Goal: Check status: Check status

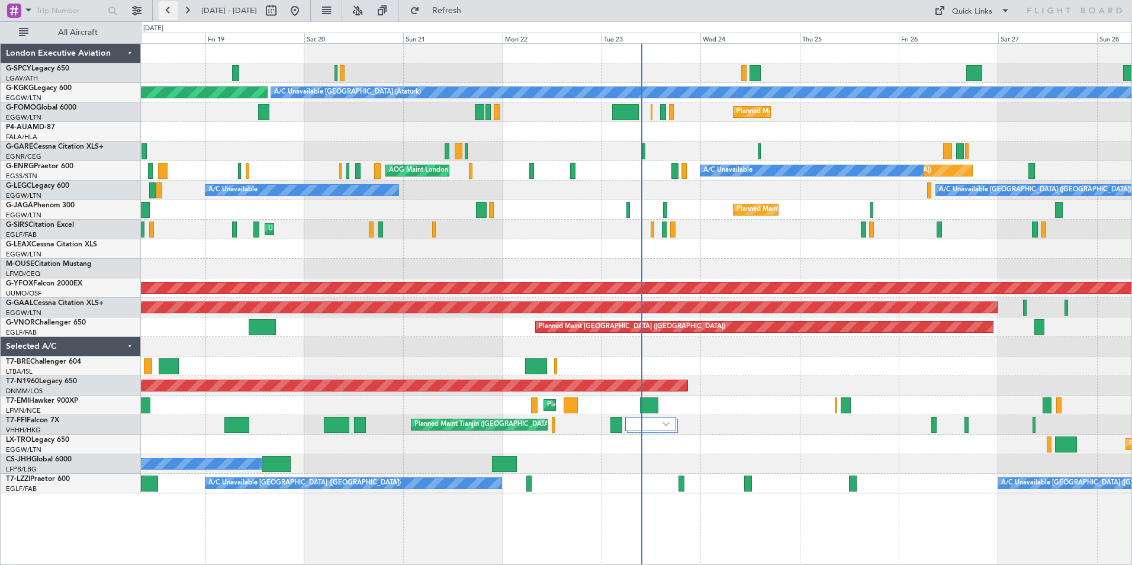
click at [171, 7] on button at bounding box center [168, 10] width 19 height 19
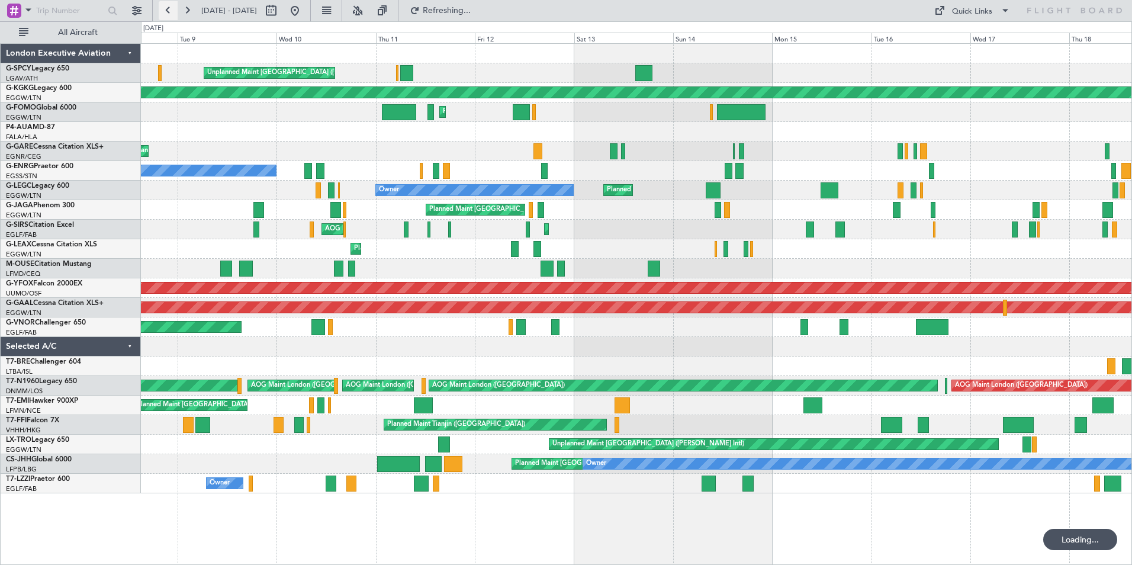
click at [169, 9] on button at bounding box center [168, 10] width 19 height 19
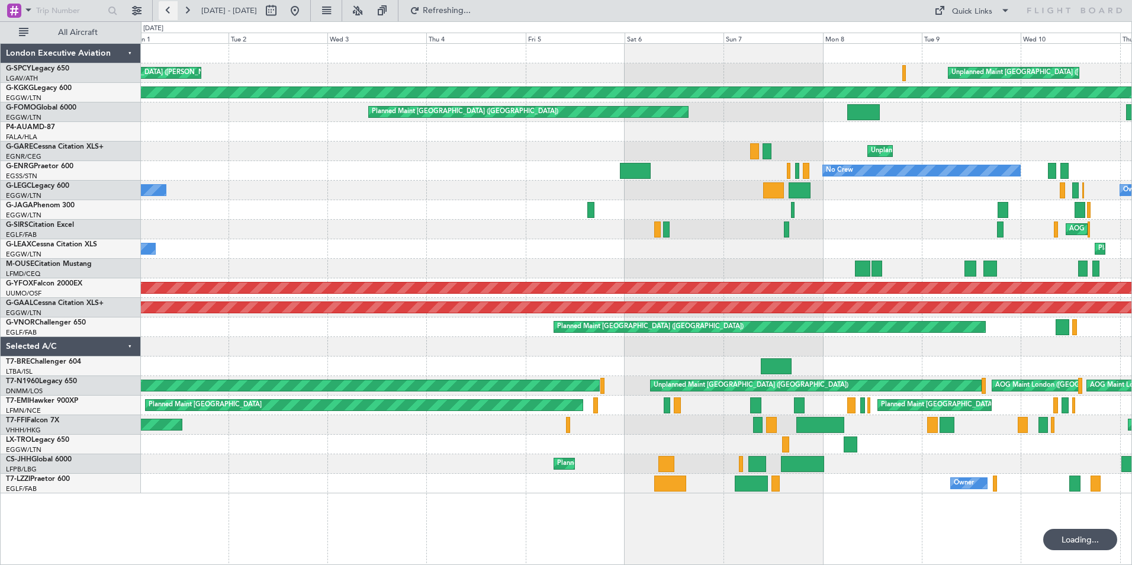
click at [169, 10] on button at bounding box center [168, 10] width 19 height 19
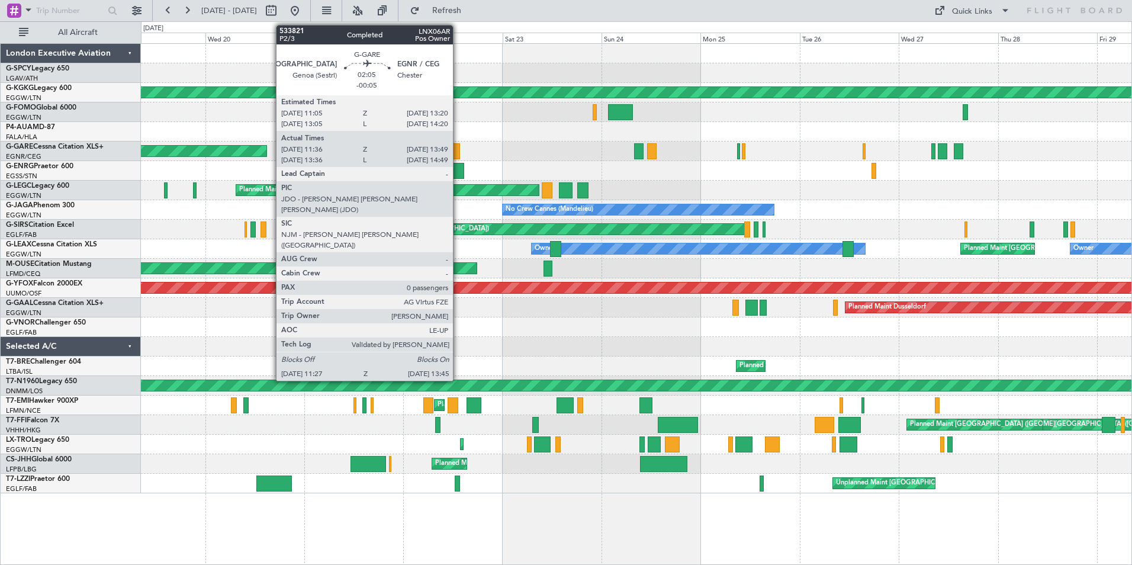
click at [458, 152] on div at bounding box center [455, 151] width 10 height 16
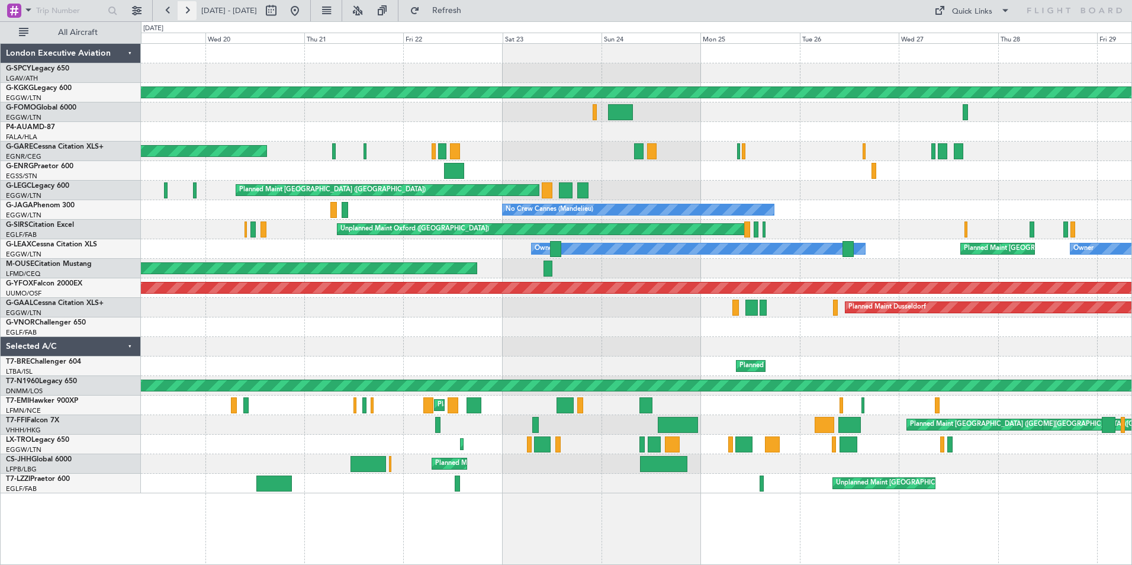
click at [190, 9] on button at bounding box center [187, 10] width 19 height 19
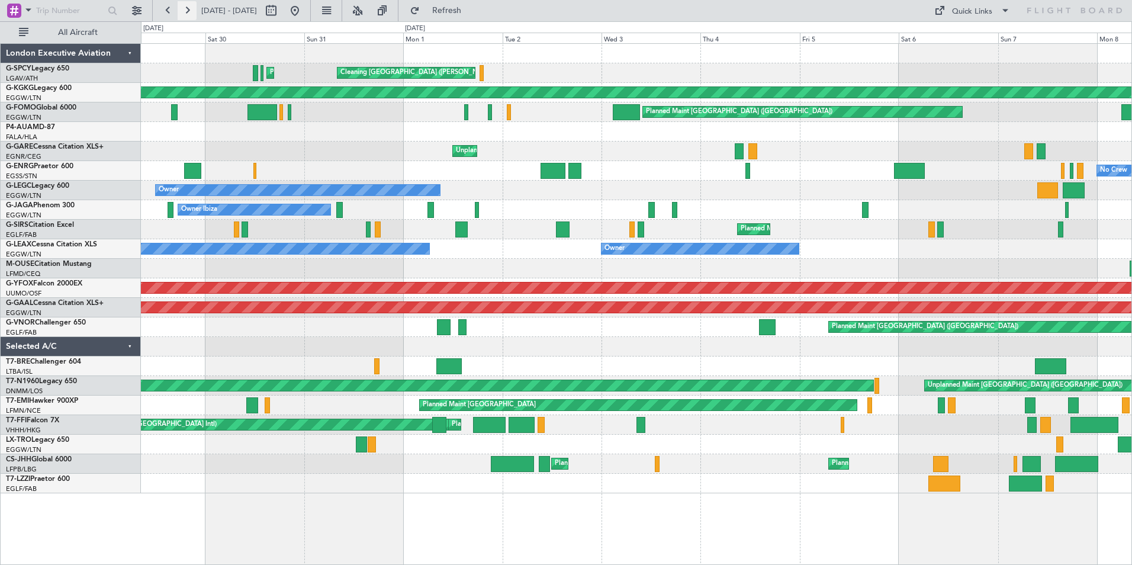
click at [187, 7] on button at bounding box center [187, 10] width 19 height 19
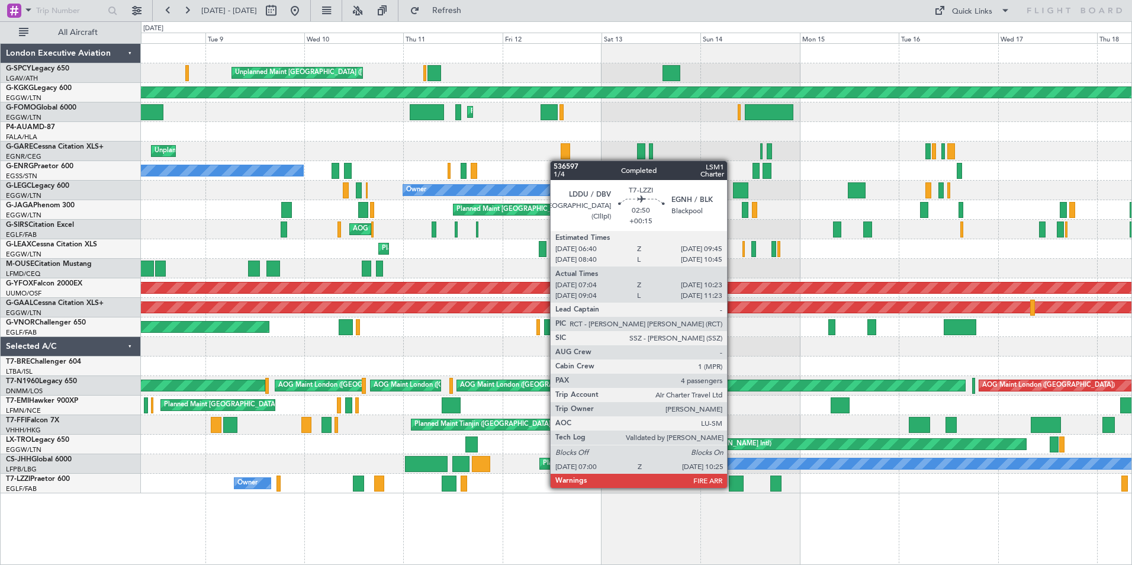
click at [733, 487] on div at bounding box center [736, 484] width 14 height 16
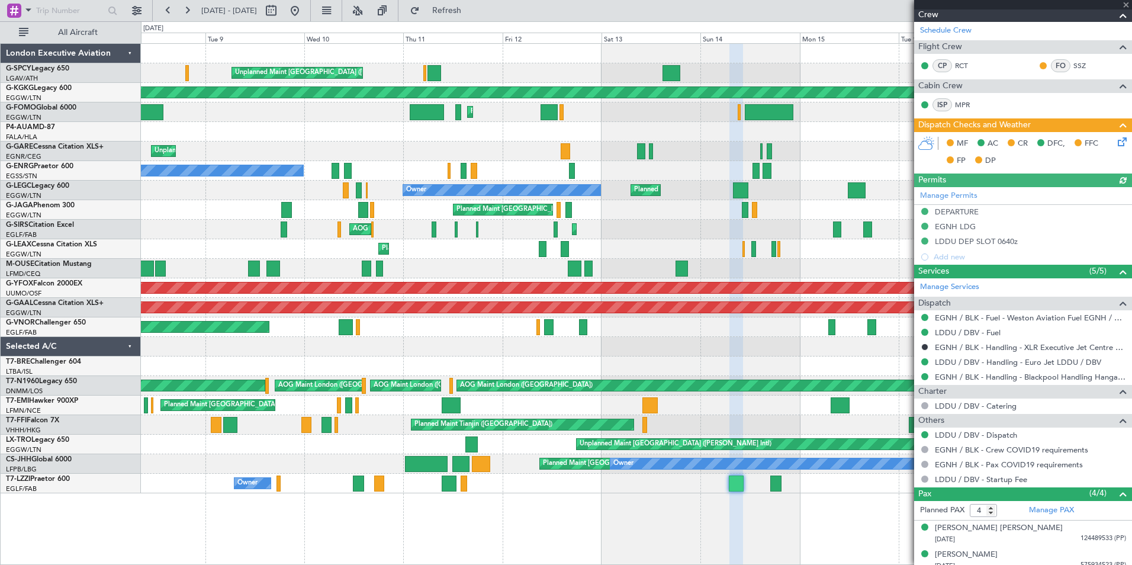
scroll to position [287, 0]
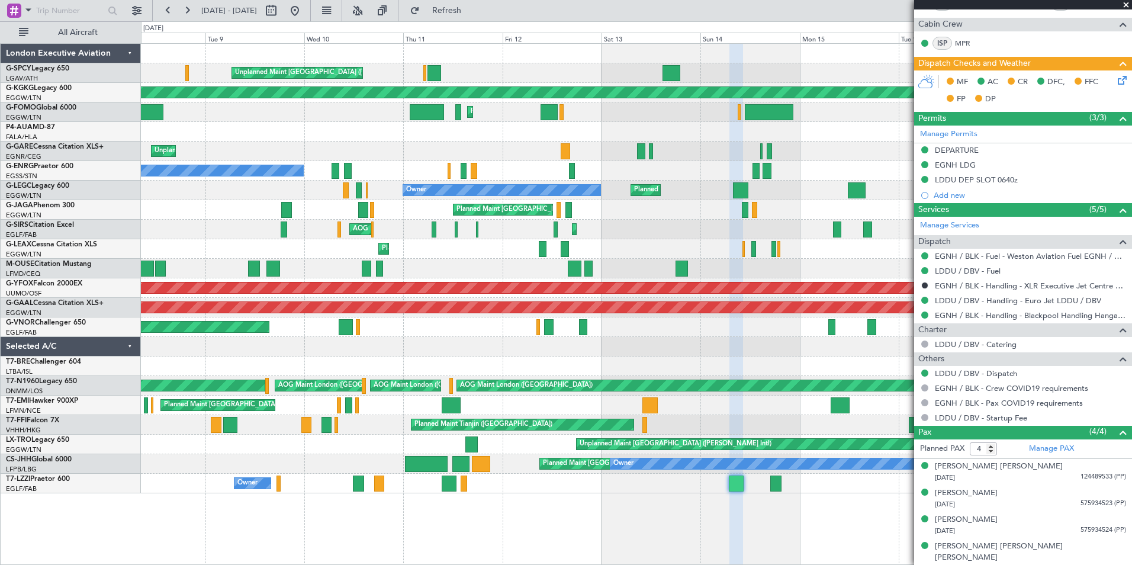
click at [1124, 7] on span at bounding box center [1127, 5] width 12 height 11
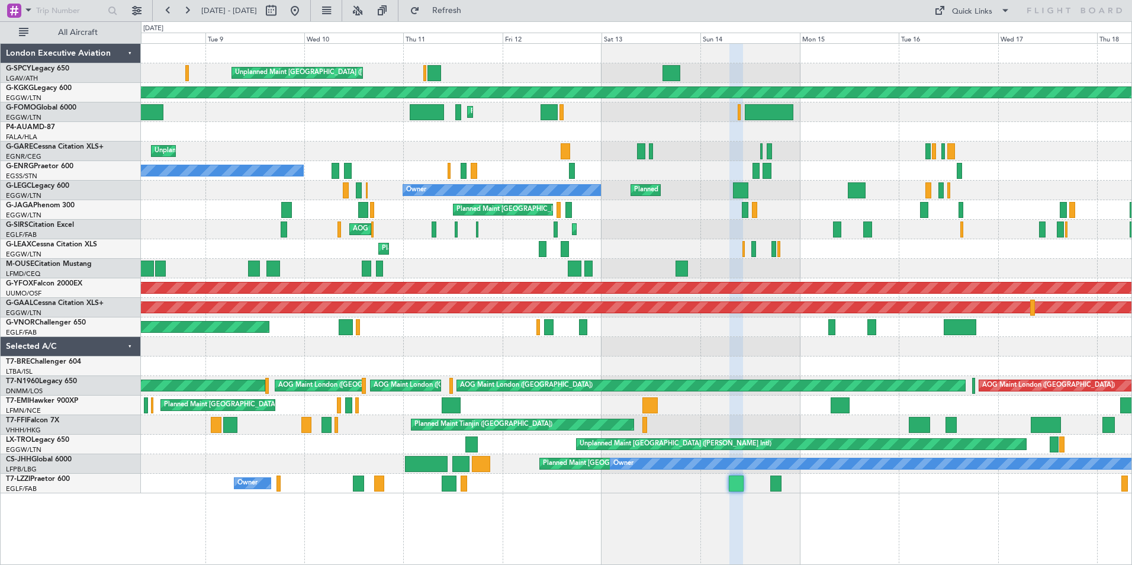
type input "0"
click at [188, 9] on button at bounding box center [187, 10] width 19 height 19
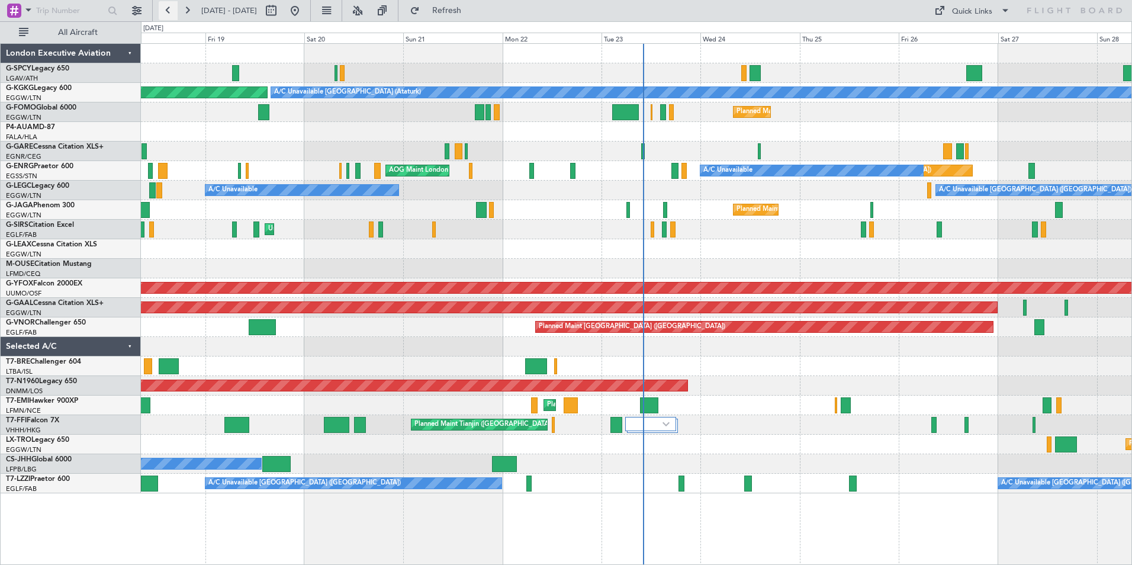
click at [172, 15] on button at bounding box center [168, 10] width 19 height 19
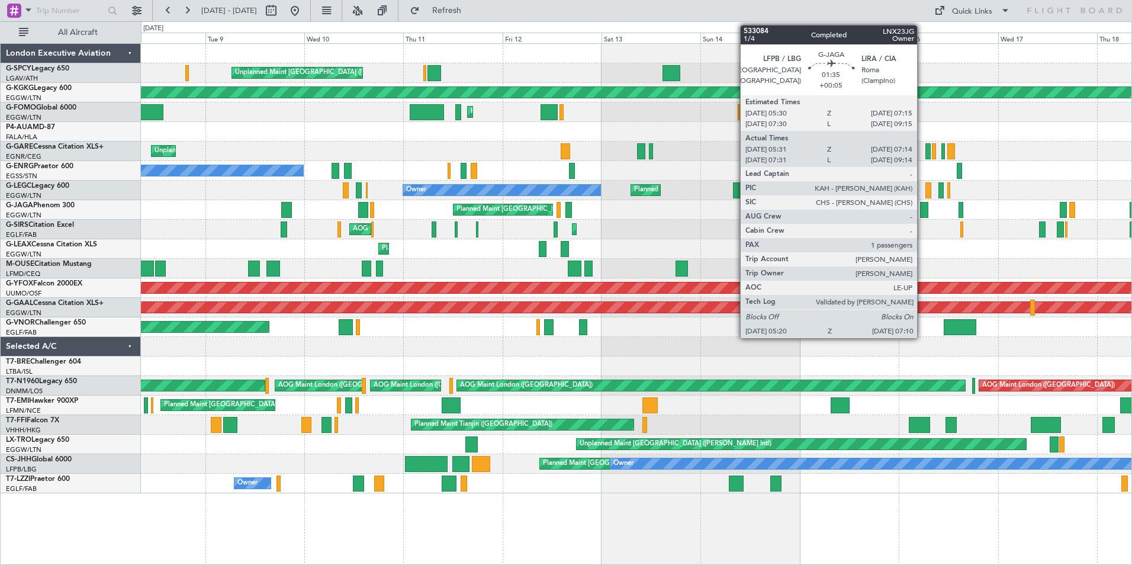
click at [923, 211] on div at bounding box center [924, 210] width 8 height 16
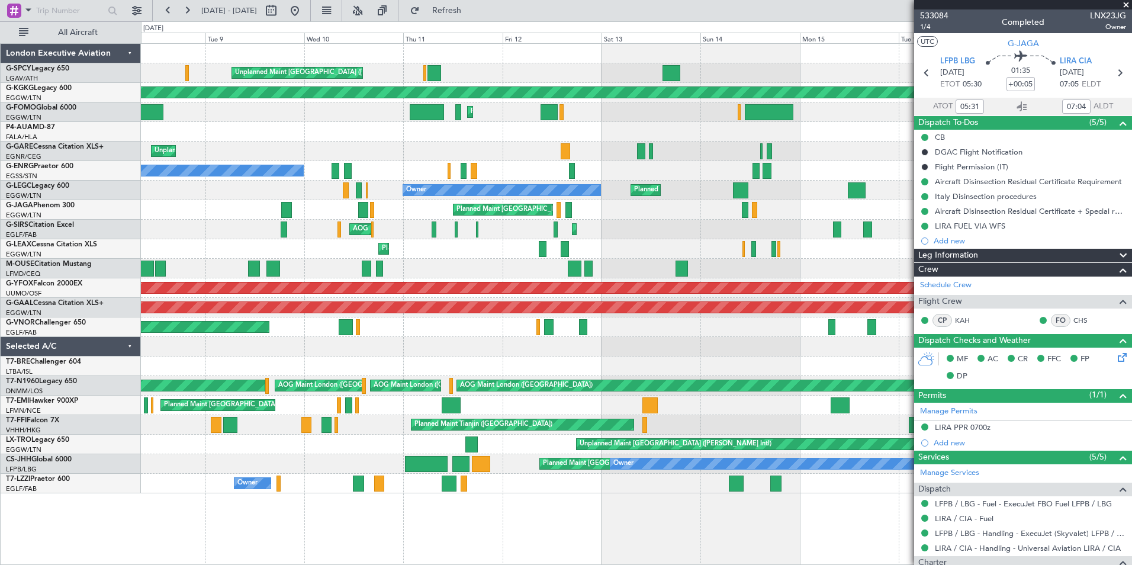
click at [1126, 5] on span at bounding box center [1127, 5] width 12 height 11
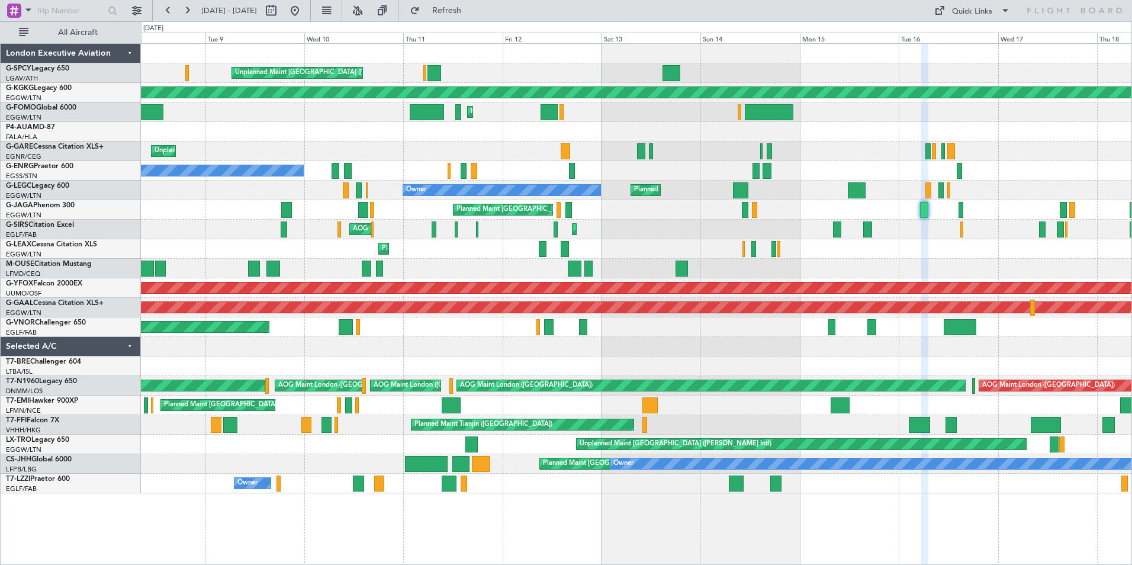
type input "0"
click at [304, 11] on button at bounding box center [294, 10] width 19 height 19
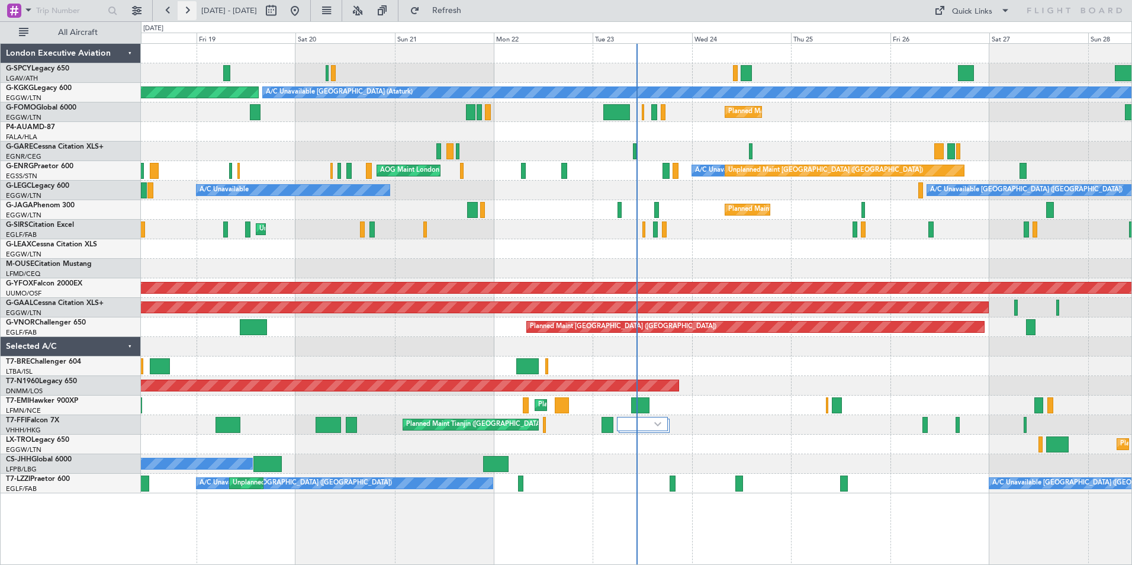
click at [189, 12] on button at bounding box center [187, 10] width 19 height 19
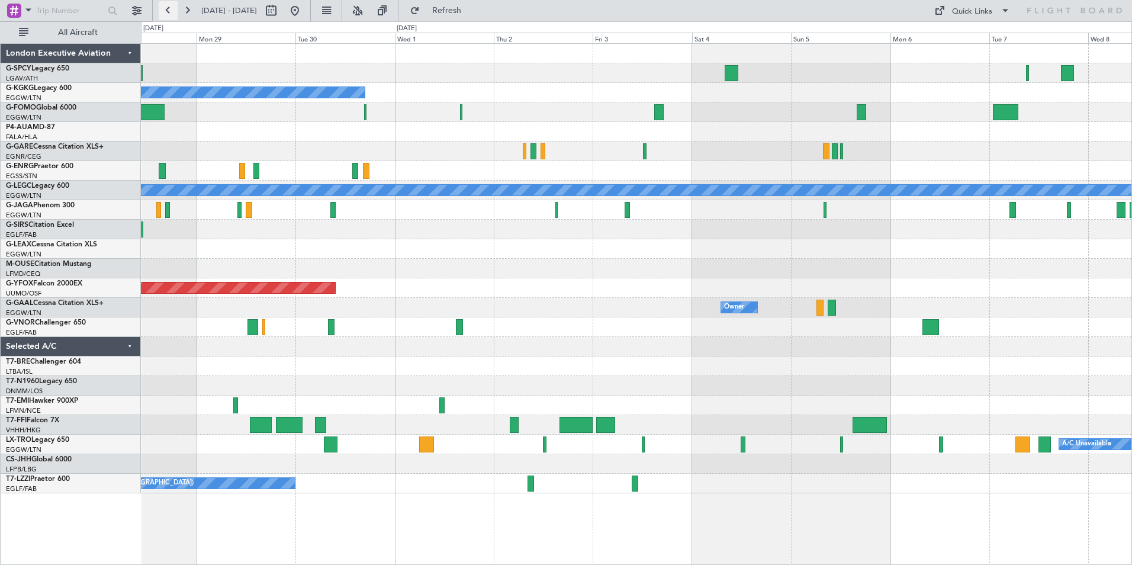
click at [169, 10] on button at bounding box center [168, 10] width 19 height 19
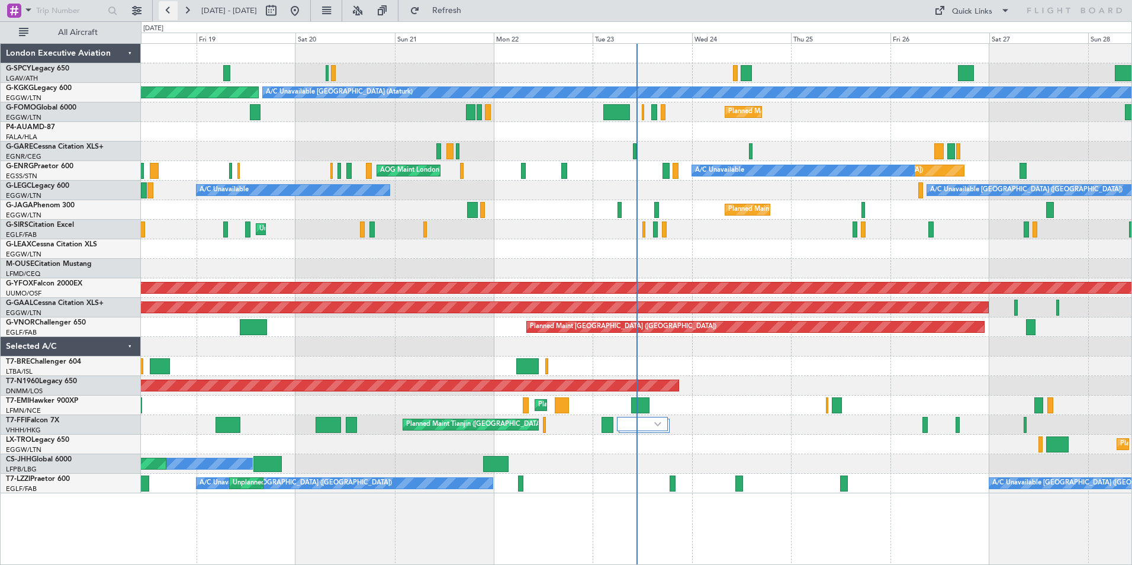
click at [169, 10] on button at bounding box center [168, 10] width 19 height 19
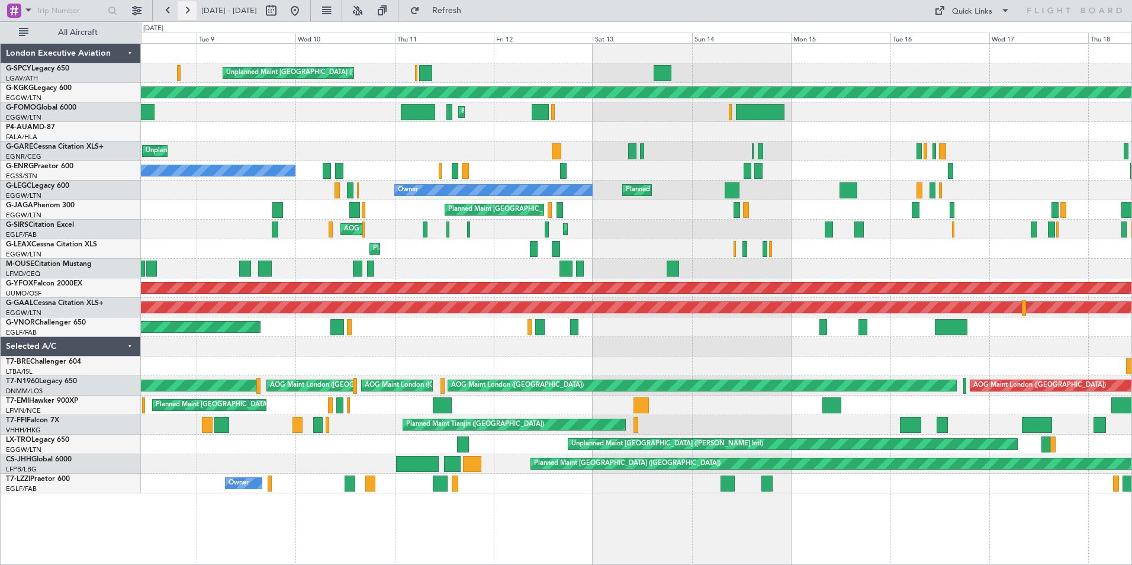
click at [187, 12] on button at bounding box center [187, 10] width 19 height 19
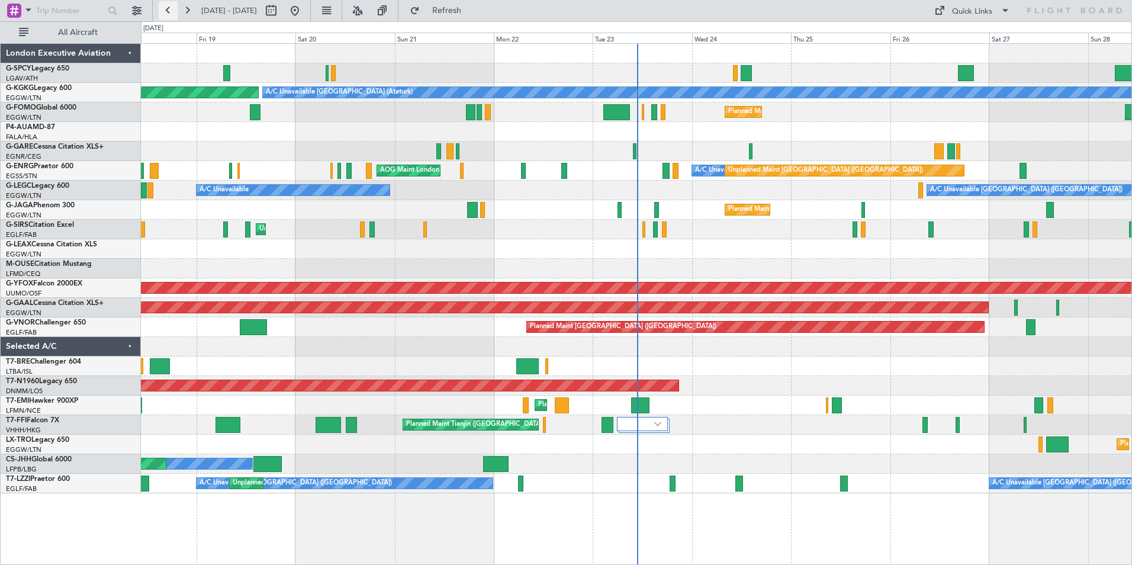
click at [167, 12] on button at bounding box center [168, 10] width 19 height 19
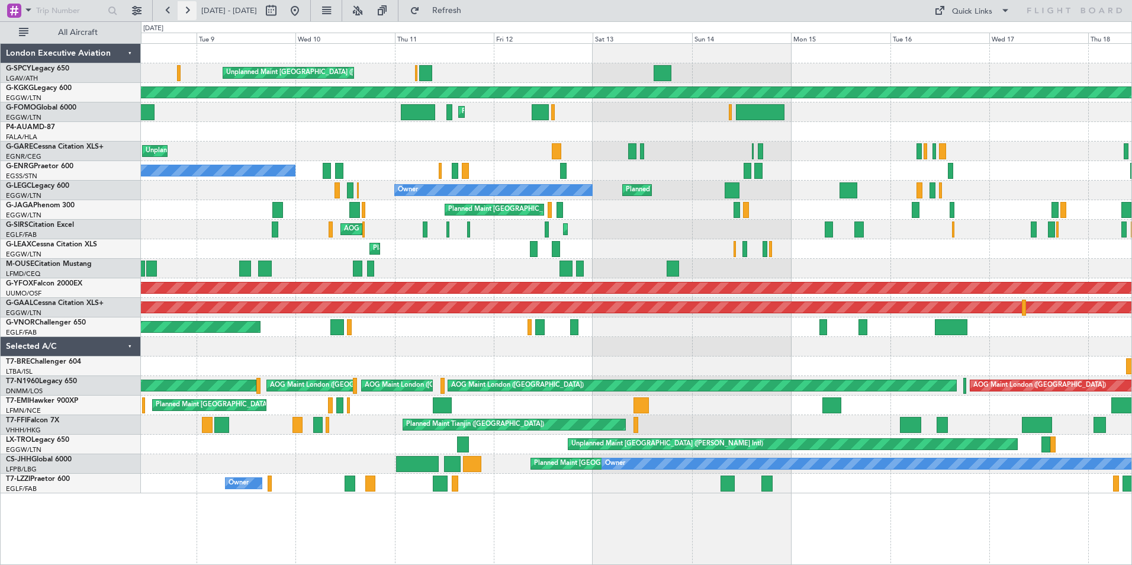
click at [180, 9] on button at bounding box center [187, 10] width 19 height 19
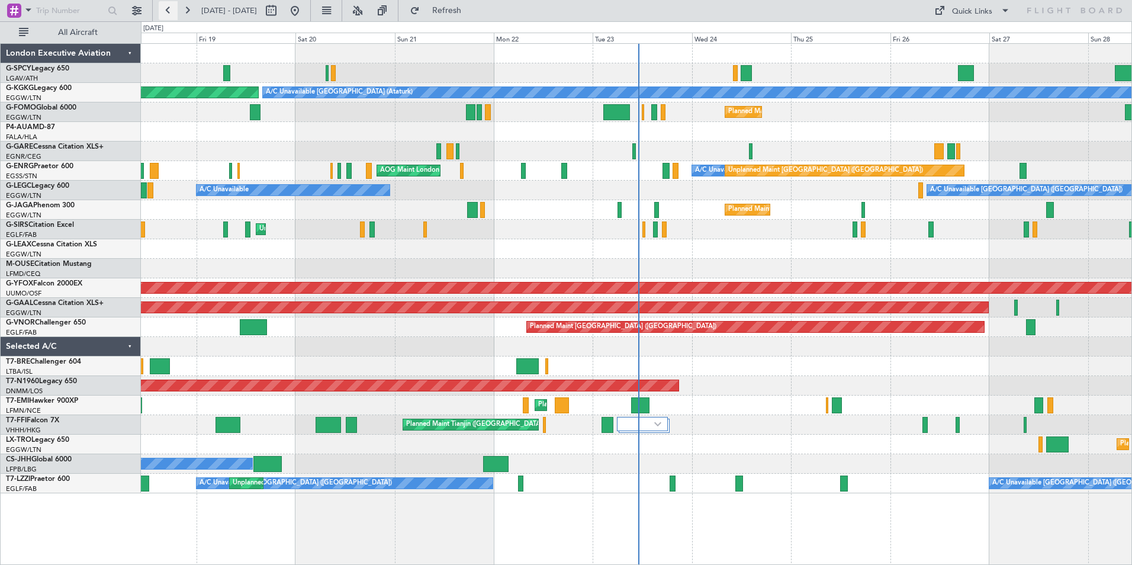
click at [171, 4] on button at bounding box center [168, 10] width 19 height 19
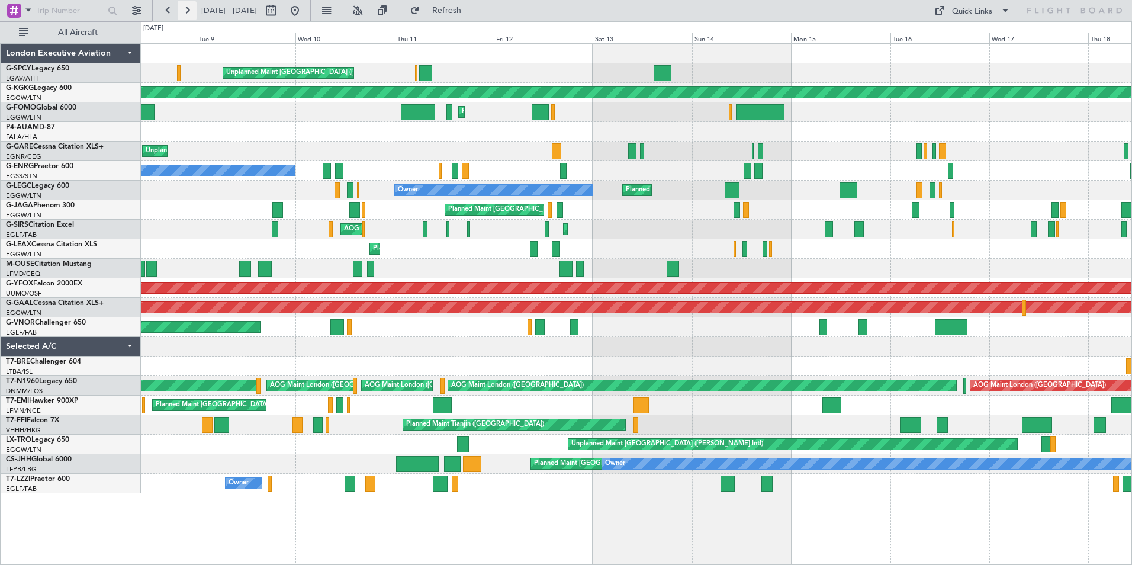
click at [185, 10] on button at bounding box center [187, 10] width 19 height 19
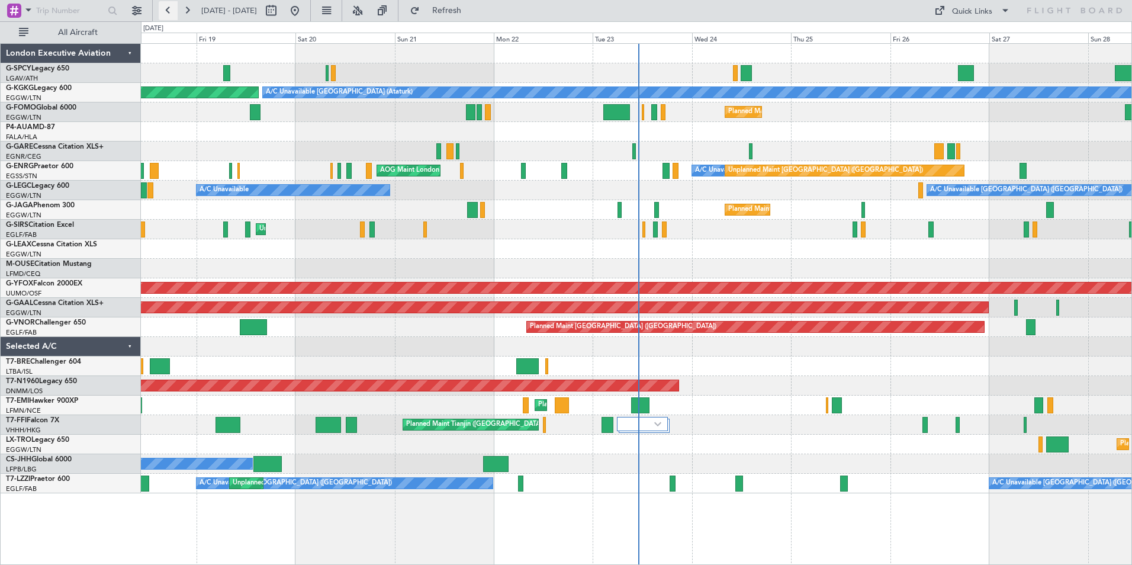
click at [165, 6] on button at bounding box center [168, 10] width 19 height 19
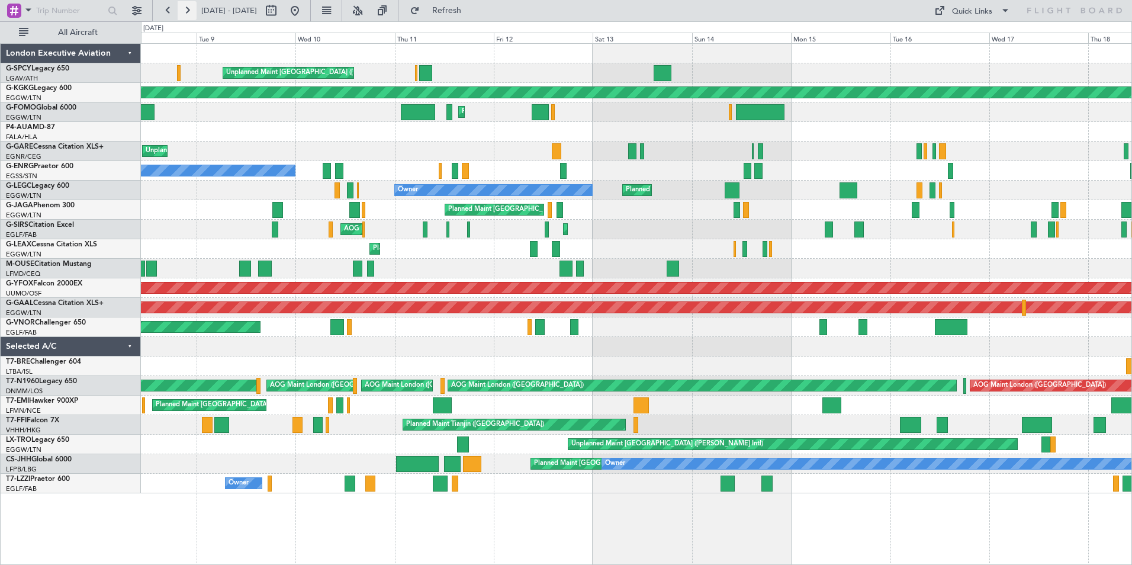
click at [188, 13] on button at bounding box center [187, 10] width 19 height 19
